Goal: Information Seeking & Learning: Learn about a topic

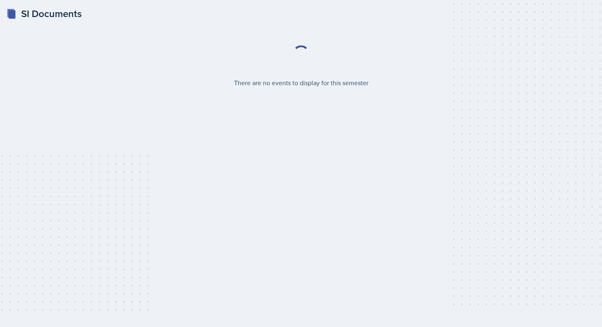
select select "2bed604d-1099-4043-b1bc-2365e8740244"
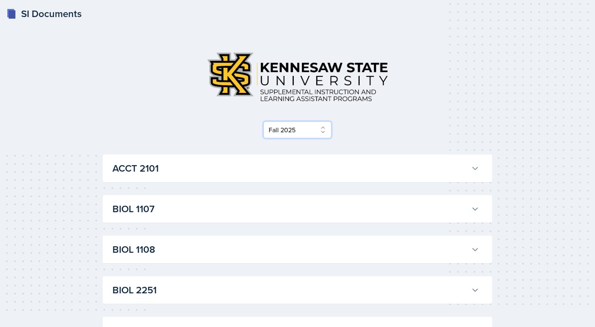
click at [302, 127] on select "Select Semester Fall 2025 Summer 2025 Spring 2025 Fall 2024 Summer 2024 Spring …" at bounding box center [297, 129] width 68 height 17
click at [400, 137] on div "Select Semester Fall 2025 Summer 2025 Spring 2025 Fall 2024 Summer 2024 Spring …" at bounding box center [298, 129] width 390 height 17
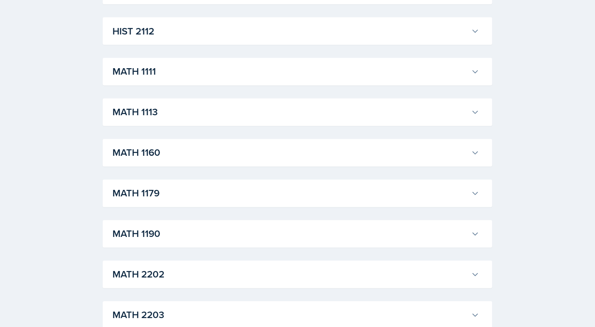
scroll to position [706, 0]
click at [299, 76] on h3 "MATH 1111" at bounding box center [290, 71] width 356 height 15
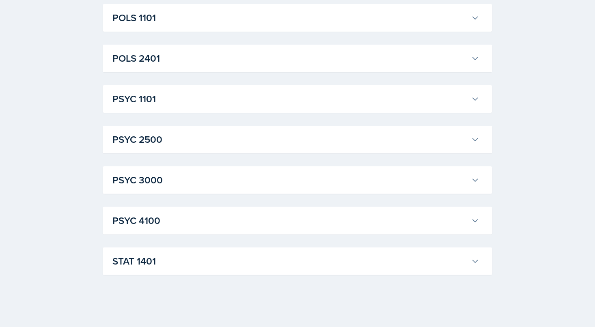
scroll to position [3083, 0]
click at [182, 25] on h3 "POLS 1101" at bounding box center [290, 18] width 356 height 15
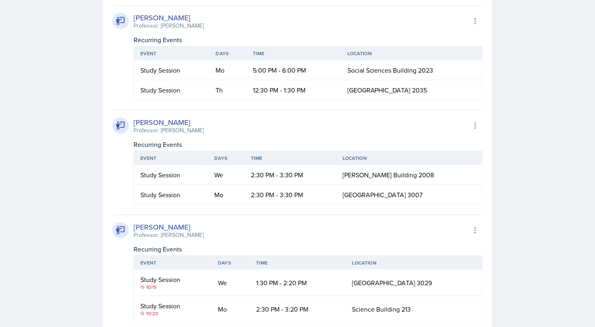
scroll to position [3324, 0]
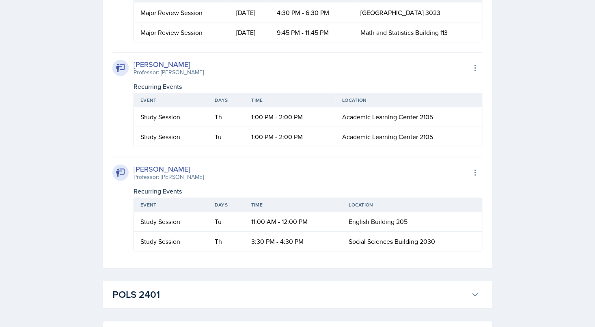
scroll to position [3661, 0]
drag, startPoint x: 348, startPoint y: 153, endPoint x: 398, endPoint y: 154, distance: 50.0
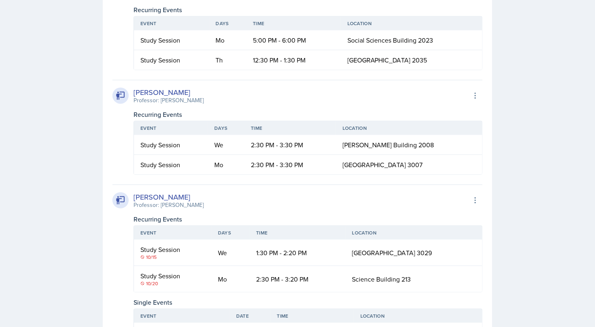
scroll to position [3337, 0]
